Goal: Task Accomplishment & Management: Complete application form

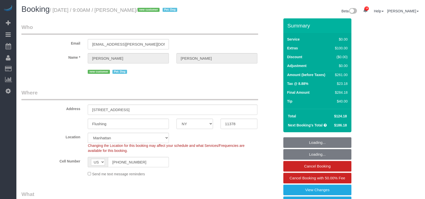
select select "NY"
select select "number:56"
select select "number:74"
select select "number:13"
select select "number:5"
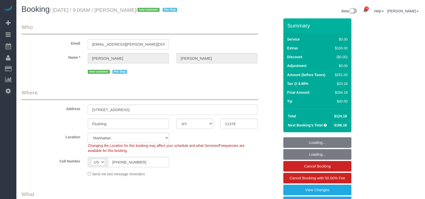
select select "object:882"
select select "spot1"
select select "2"
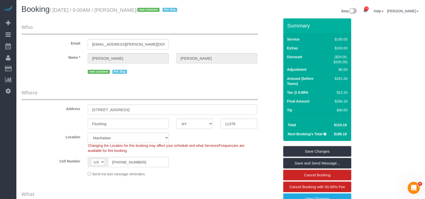
drag, startPoint x: 156, startPoint y: 10, endPoint x: 56, endPoint y: 9, distance: 100.1
click at [56, 9] on small "/ [DATE] / 9:00AM / [PERSON_NAME] / new customer Pet- Dog" at bounding box center [114, 10] width 129 height 6
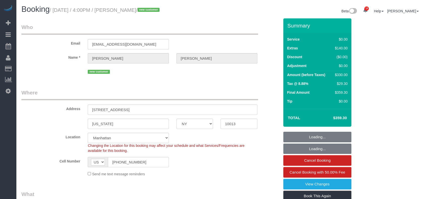
select select "NY"
select select "number:89"
select select "number:74"
select select "number:15"
select select "number:7"
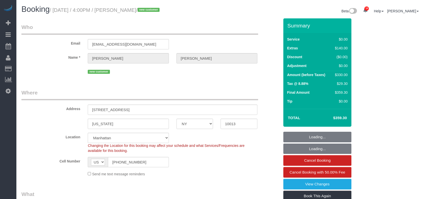
select select "object:865"
select select "2"
select select "string:stripe-pm_1Rw9fV4VGloSiKo7vIg0XZJP"
select select "spot1"
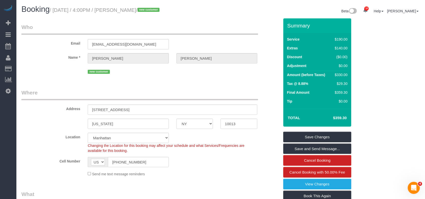
drag, startPoint x: 127, startPoint y: 82, endPoint x: 124, endPoint y: 82, distance: 3.5
